Goal: Check status: Check status

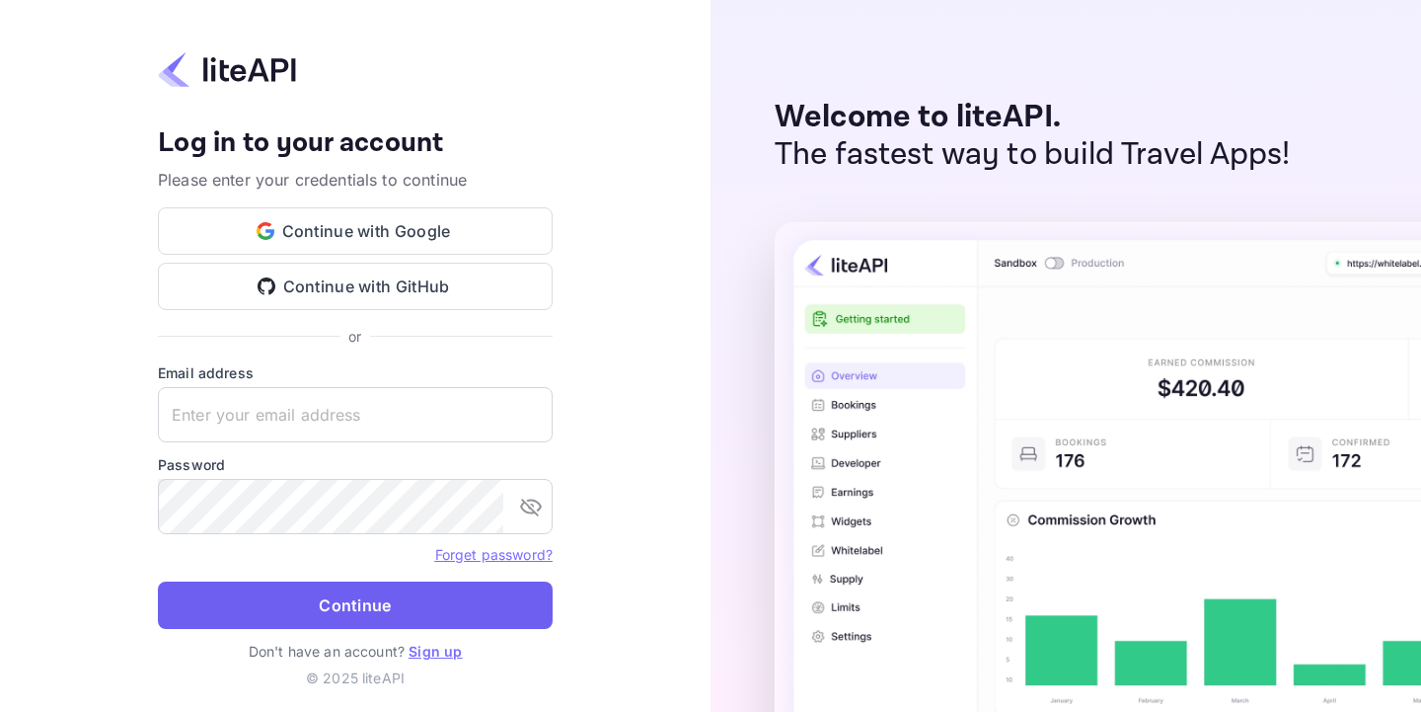
type input "[EMAIL_ADDRESS][DOMAIN_NAME]"
click at [363, 586] on button "Continue" at bounding box center [355, 604] width 395 height 47
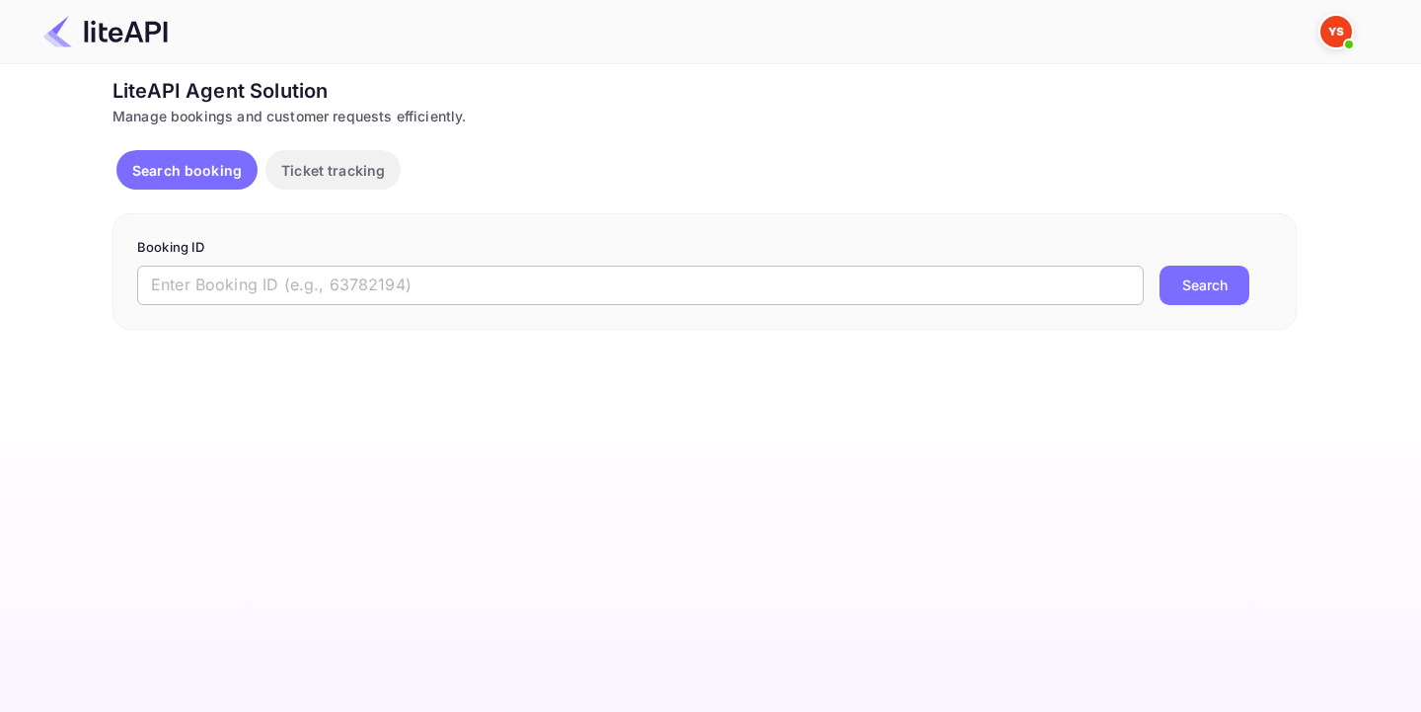
click at [284, 291] on input "text" at bounding box center [640, 284] width 1007 height 39
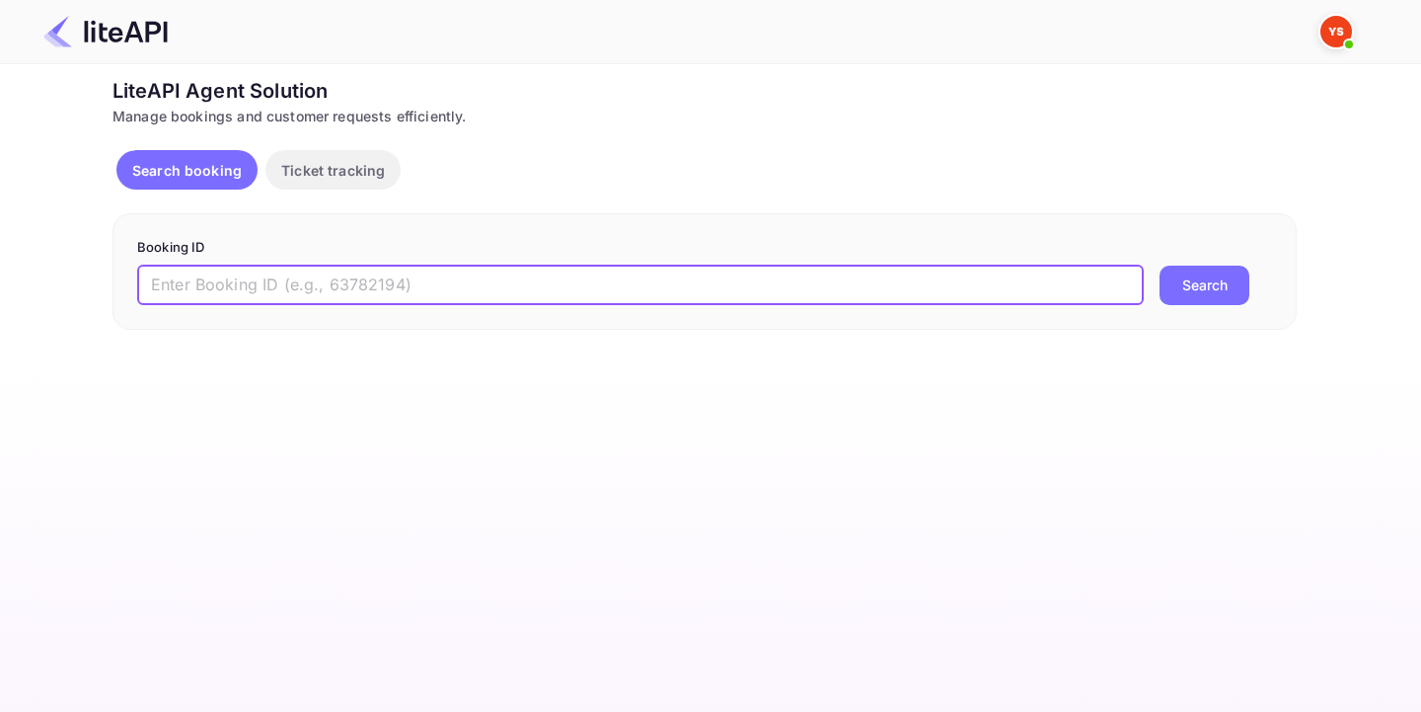
paste input "9109455"
type input "9109455"
click at [1169, 307] on div "Booking ID 9109455 ​ Search" at bounding box center [705, 271] width 1184 height 116
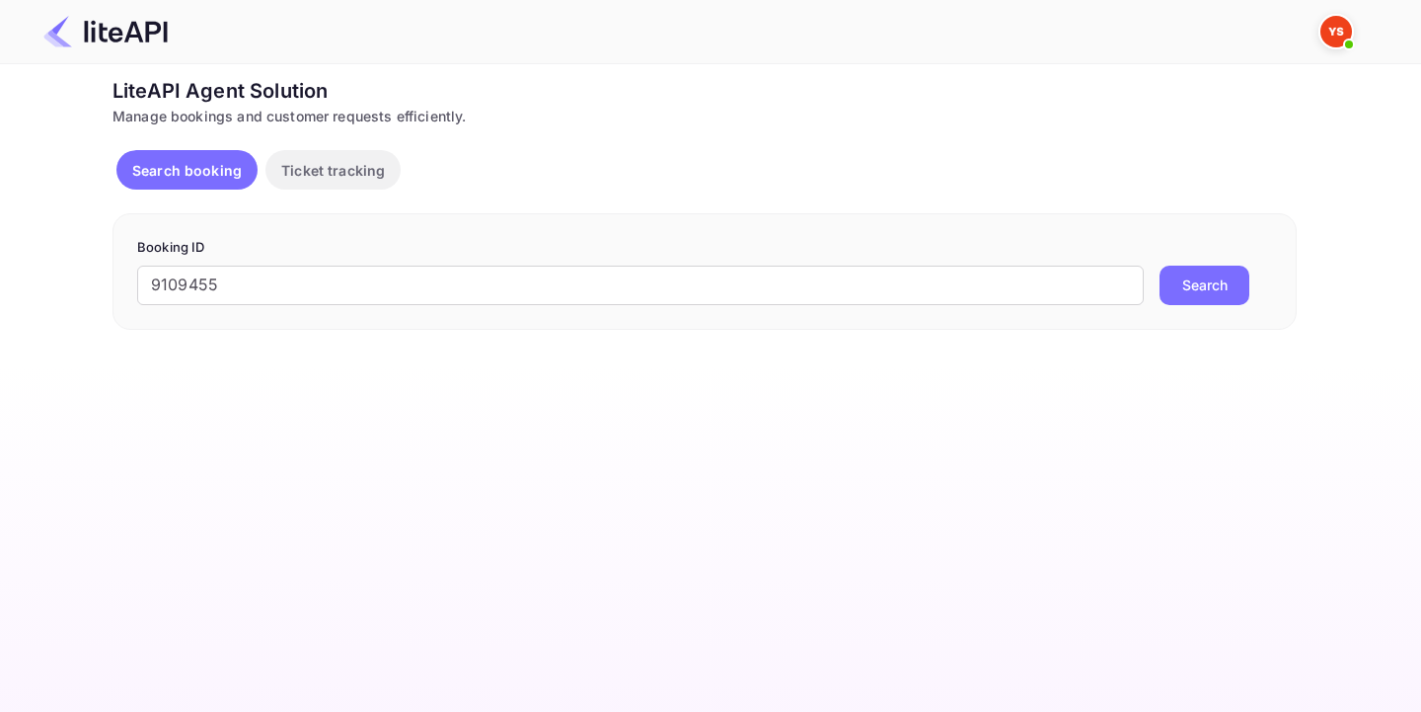
click at [1193, 283] on button "Search" at bounding box center [1205, 284] width 90 height 39
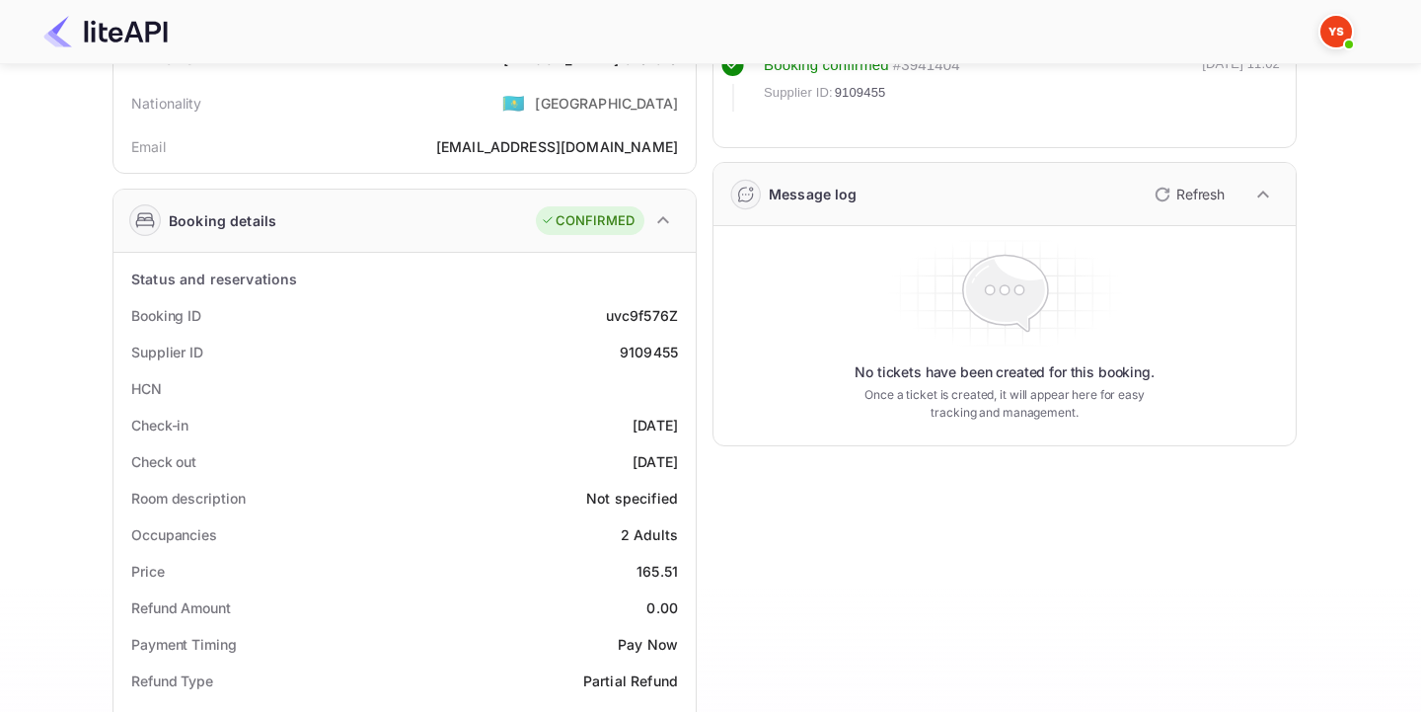
scroll to position [182, 0]
